Goal: Task Accomplishment & Management: Manage account settings

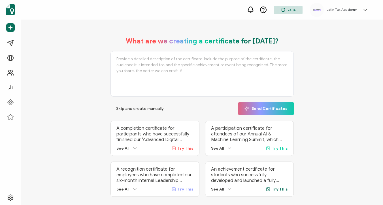
click at [360, 12] on div "Latin Tax Academy Latin Tax Academy [EMAIL_ADDRESS][DOMAIN_NAME] ID: 29731869 L…" at bounding box center [340, 10] width 61 height 14
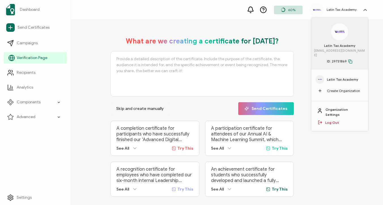
click at [22, 61] on link "Verification Page" at bounding box center [35, 57] width 63 height 11
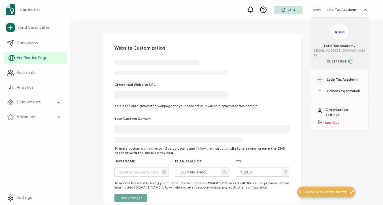
type input "[DOMAIN_NAME]"
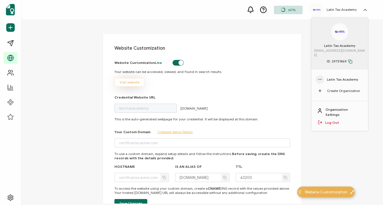
click at [122, 83] on span "Visit website" at bounding box center [130, 82] width 20 height 3
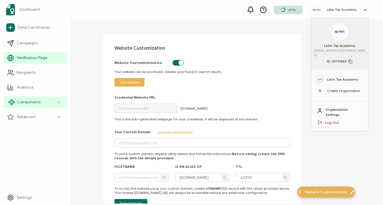
click at [30, 105] on div "Components" at bounding box center [35, 101] width 63 height 11
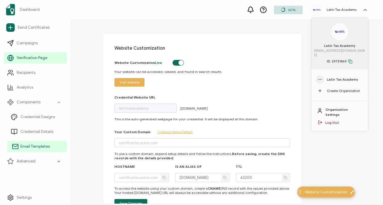
click at [37, 144] on span "Email Templates" at bounding box center [34, 147] width 29 height 6
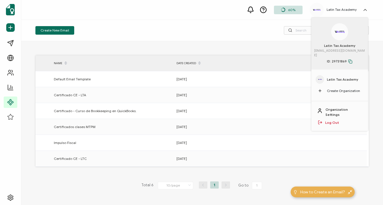
click at [367, 8] on icon at bounding box center [366, 10] width 6 height 6
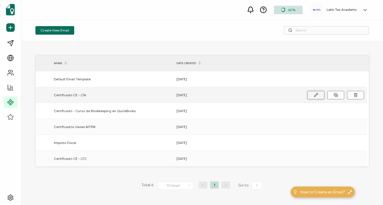
click at [317, 96] on icon at bounding box center [316, 95] width 4 height 4
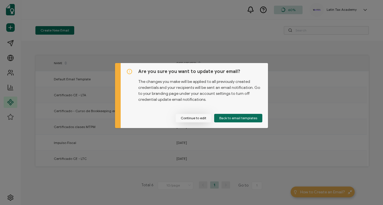
click at [187, 118] on button "Continue to edit" at bounding box center [194, 118] width 36 height 9
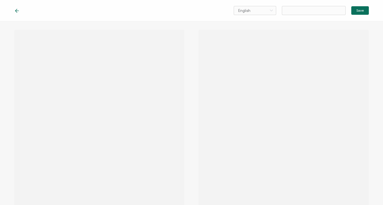
type input "Español"
type input "Certificado CE - LTA"
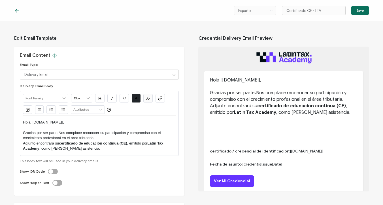
scroll to position [6, 0]
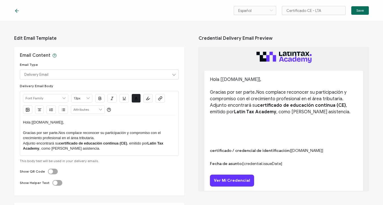
click at [16, 11] on icon at bounding box center [16, 11] width 3 height 0
